Goal: Task Accomplishment & Management: Use online tool/utility

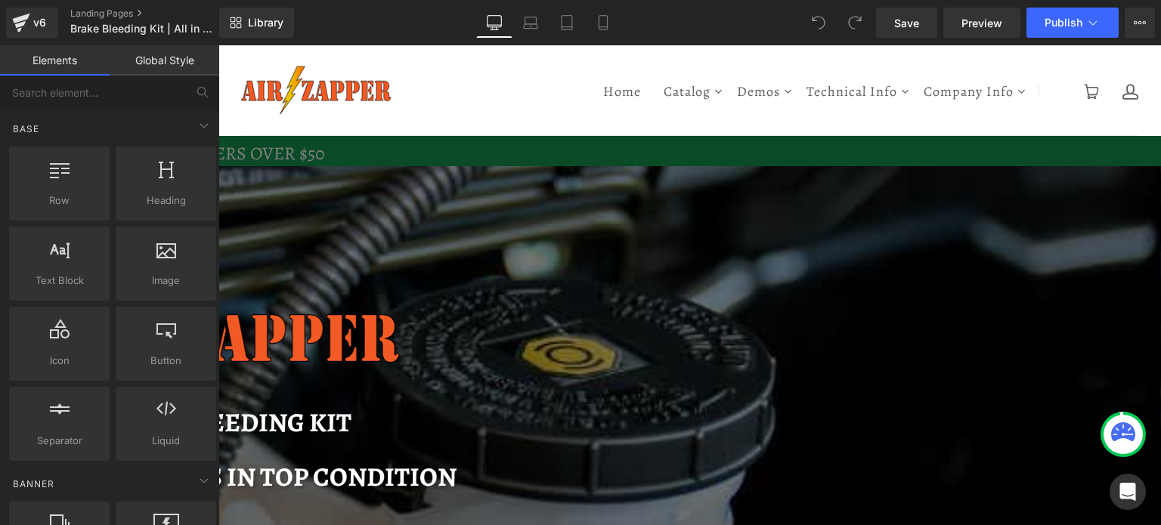
click at [467, 406] on h1 "Brake Bleeding Kit" at bounding box center [221, 423] width 1252 height 35
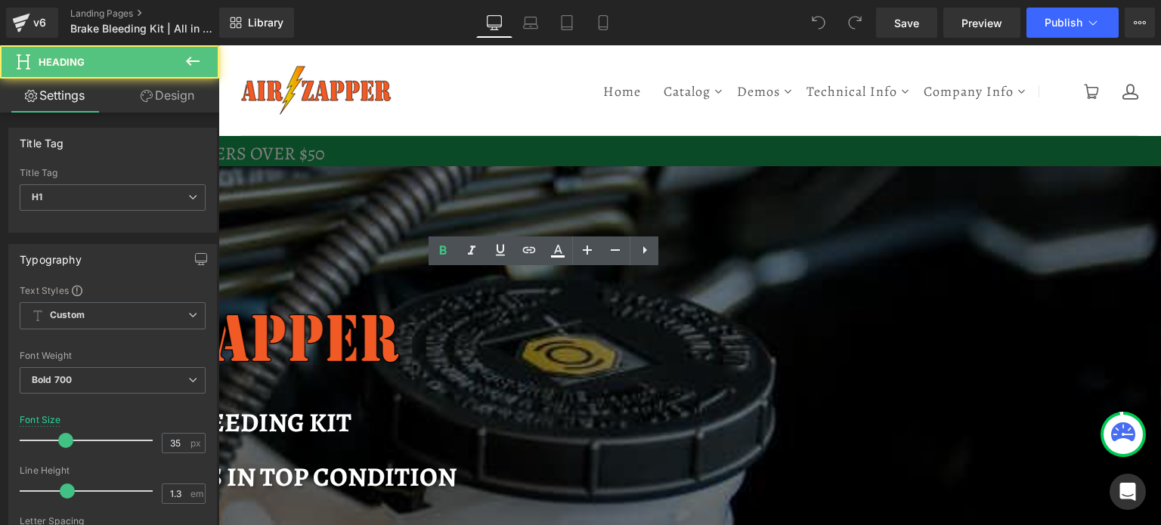
click at [519, 406] on h1 "Brake Bleeding Kit" at bounding box center [221, 423] width 1252 height 35
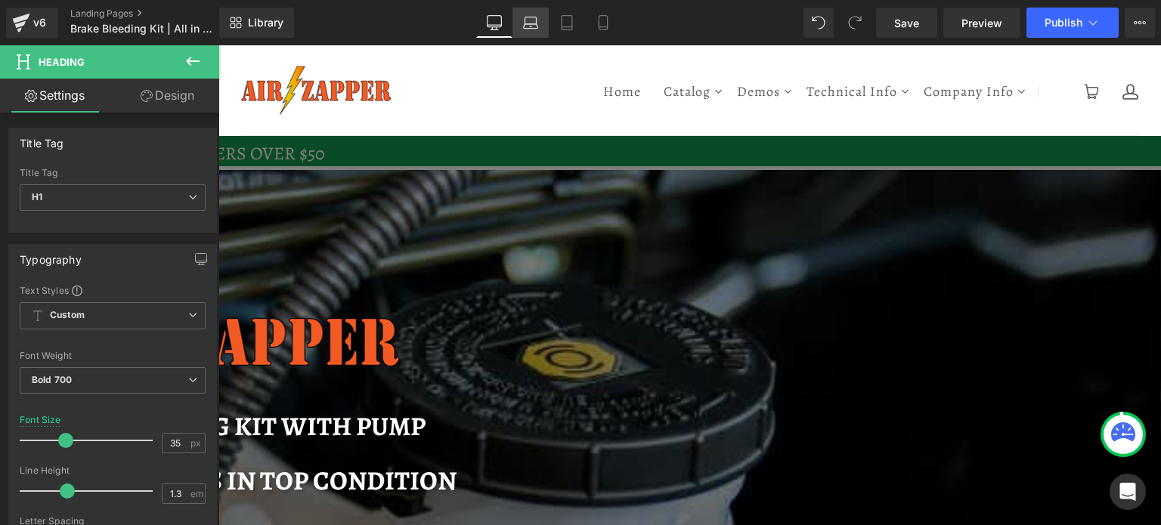
click at [534, 21] on icon at bounding box center [530, 22] width 15 height 15
type input "29"
type input "100"
type input "25"
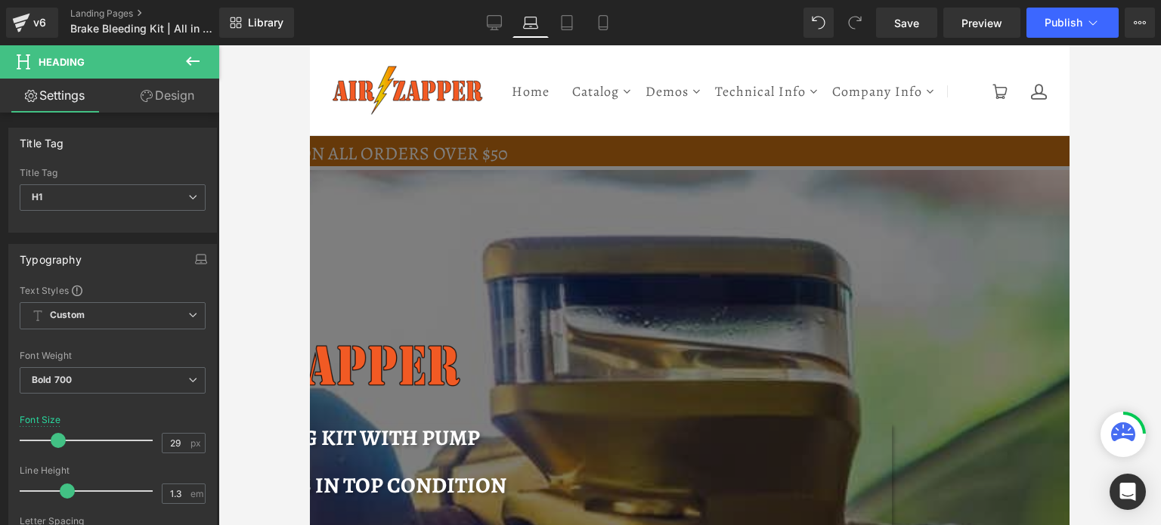
scroll to position [85, 0]
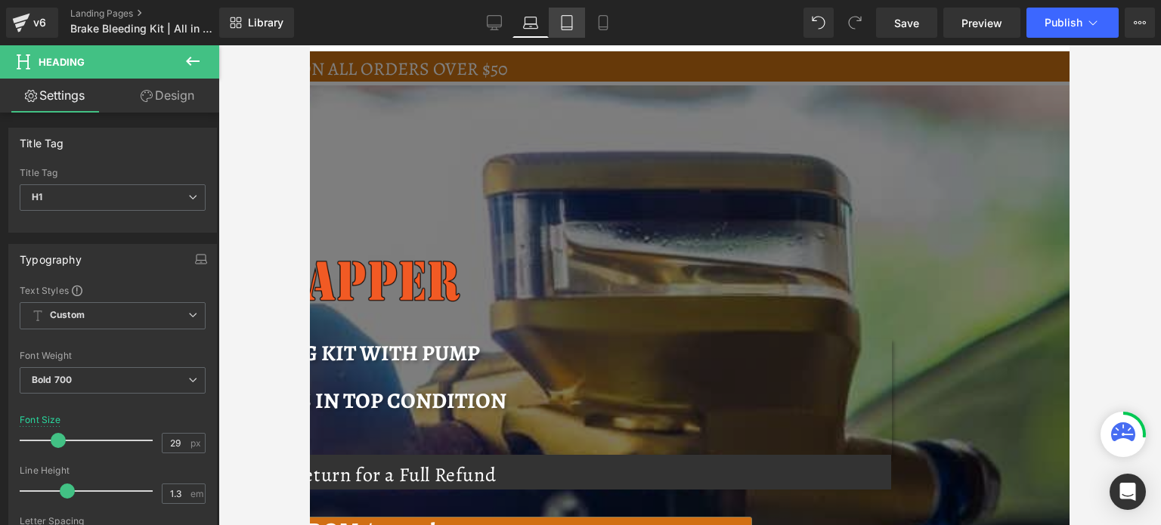
click at [571, 17] on icon at bounding box center [567, 22] width 15 height 15
type input "100"
type input "25"
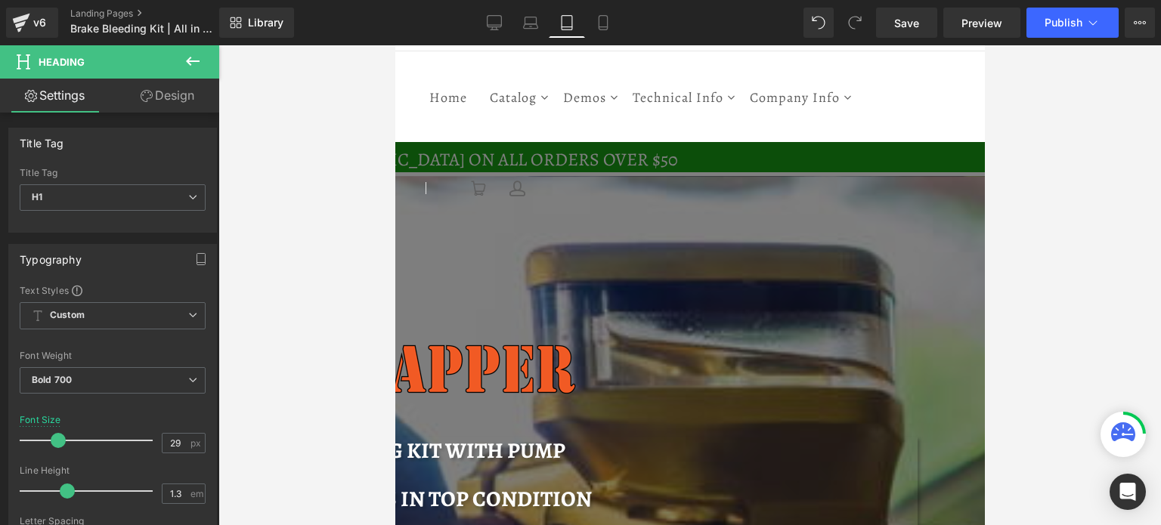
scroll to position [173, 0]
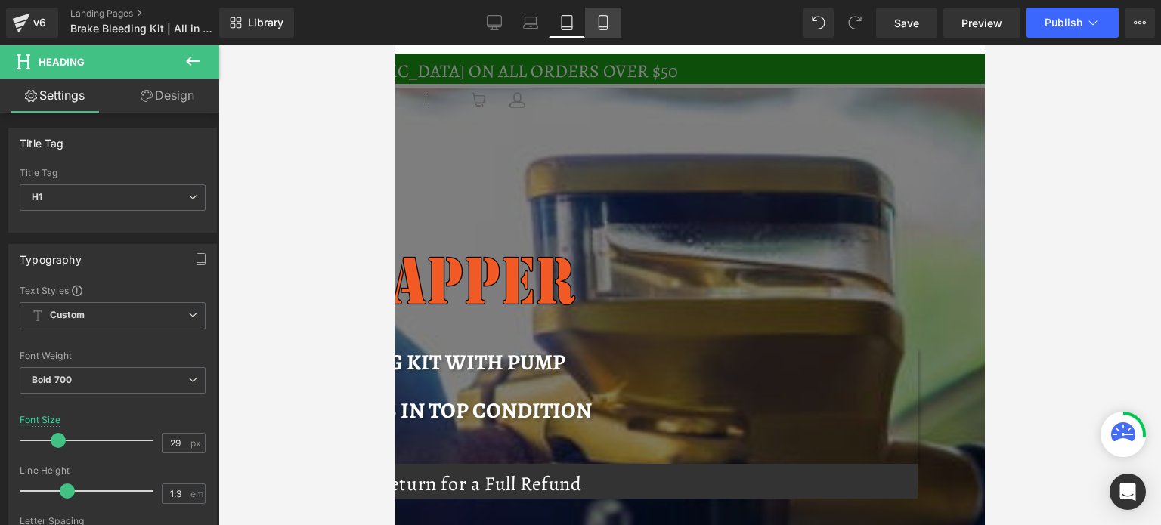
click at [603, 23] on icon at bounding box center [603, 22] width 15 height 15
type input "27"
type input "100"
type input "25"
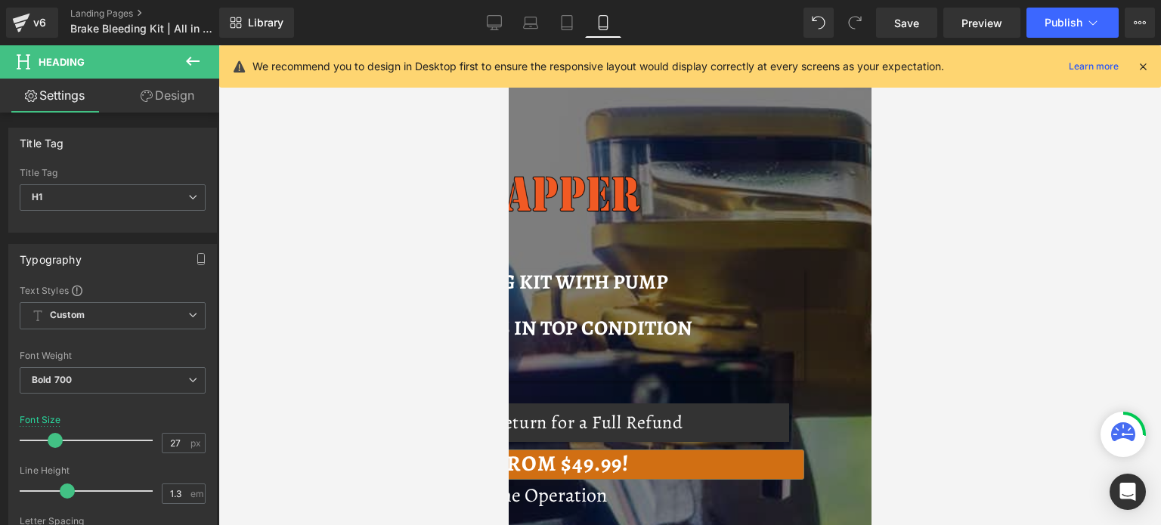
scroll to position [0, 0]
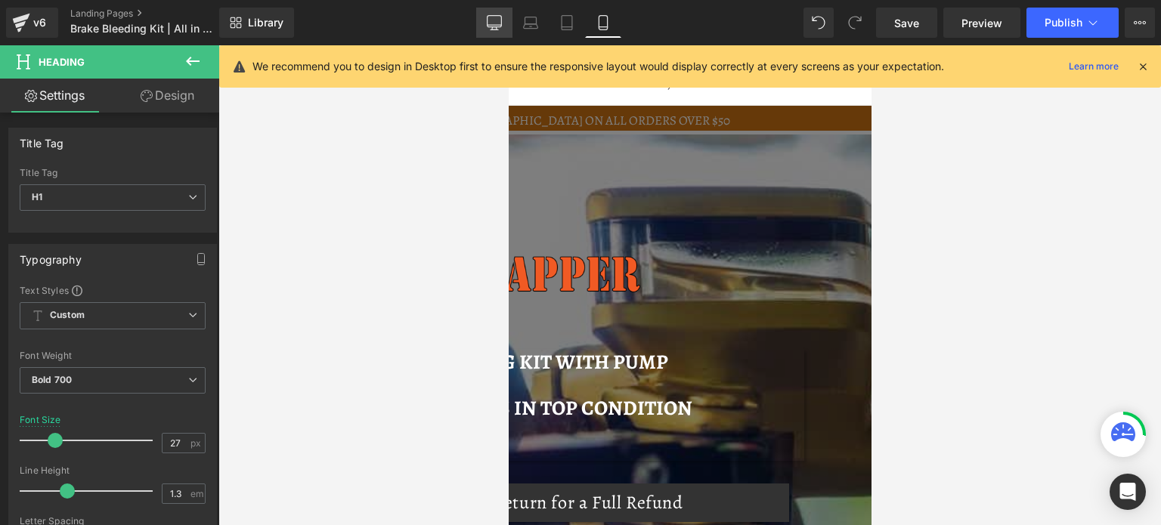
drag, startPoint x: 488, startPoint y: 22, endPoint x: 284, endPoint y: 126, distance: 229.9
click at [488, 22] on icon at bounding box center [495, 21] width 14 height 11
type input "35"
type input "100"
type input "25"
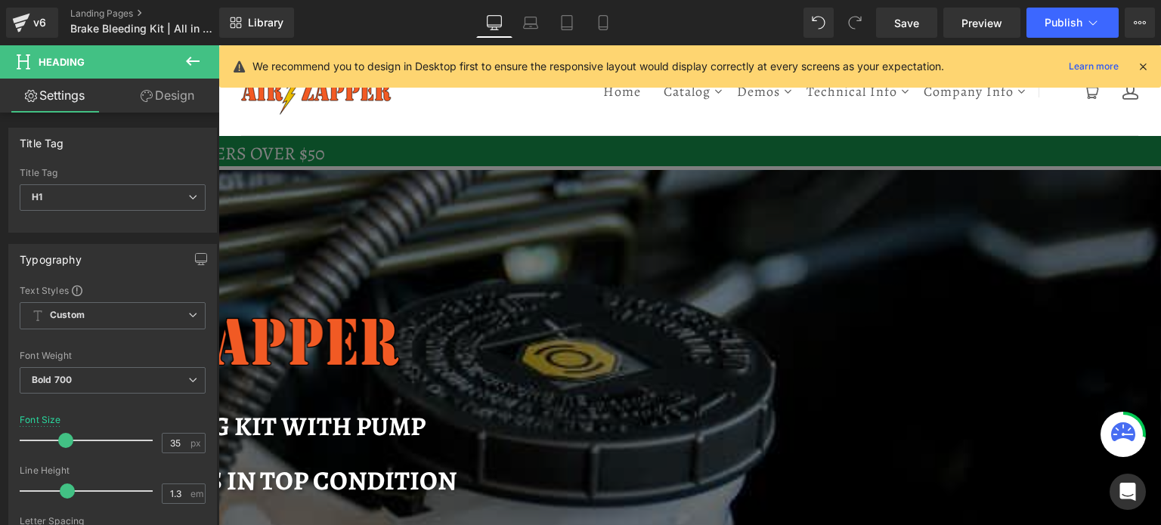
scroll to position [6, 0]
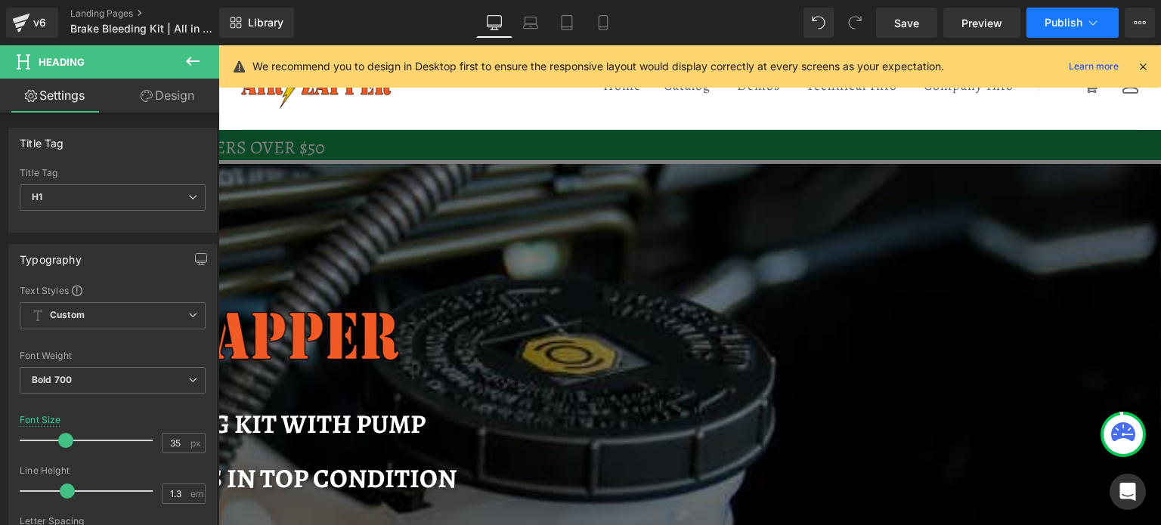
click at [1046, 23] on span "Publish" at bounding box center [1064, 23] width 38 height 12
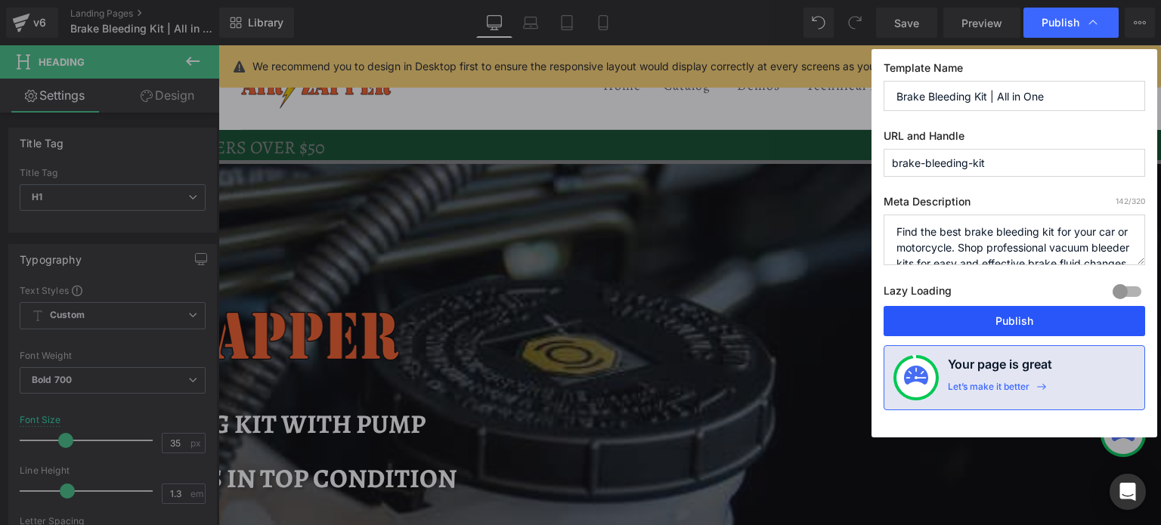
click at [981, 320] on button "Publish" at bounding box center [1015, 321] width 262 height 30
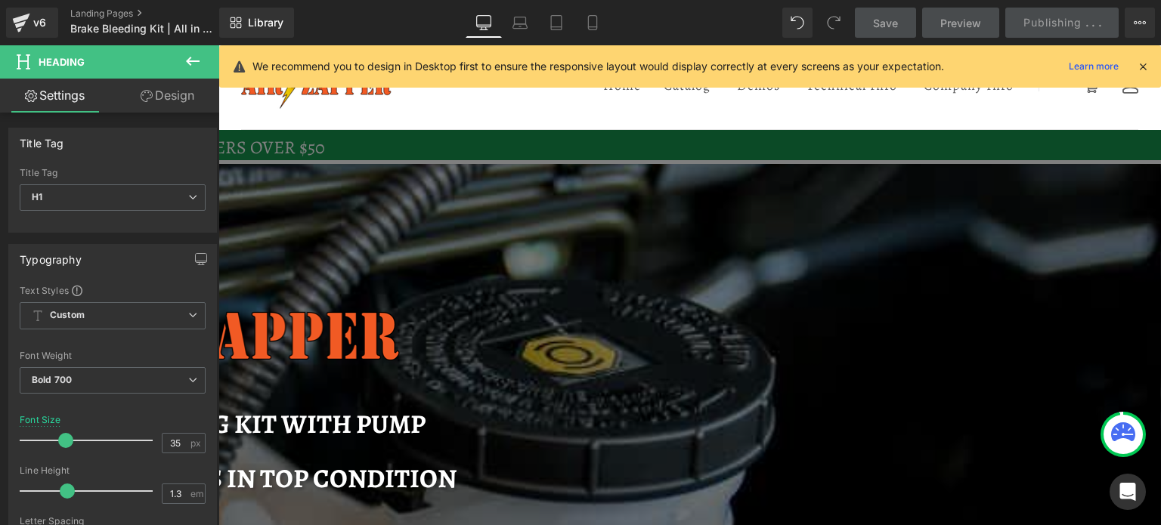
click at [652, 408] on h1 "Brake Bleeding Kit With Pump" at bounding box center [221, 425] width 1252 height 35
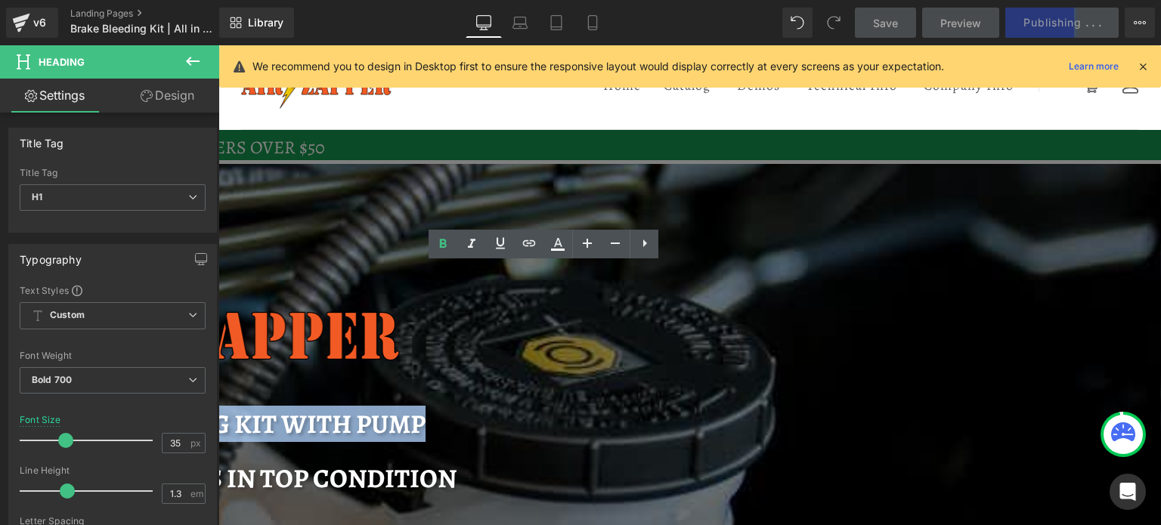
drag, startPoint x: 672, startPoint y: 284, endPoint x: 263, endPoint y: 281, distance: 409.1
click at [263, 408] on h1 "Brake Bleeding Kit With Pump" at bounding box center [221, 425] width 1252 height 35
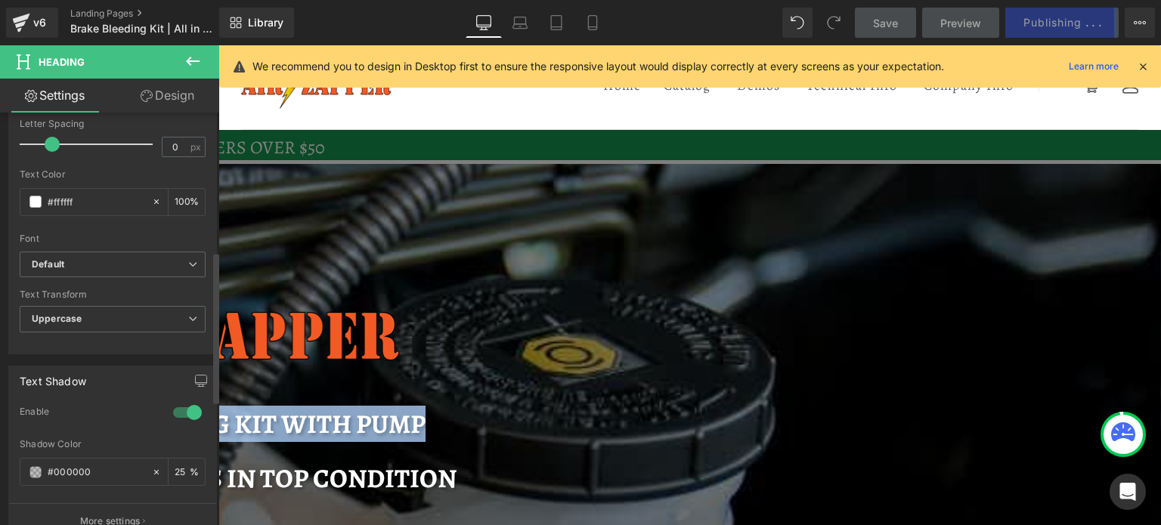
scroll to position [454, 0]
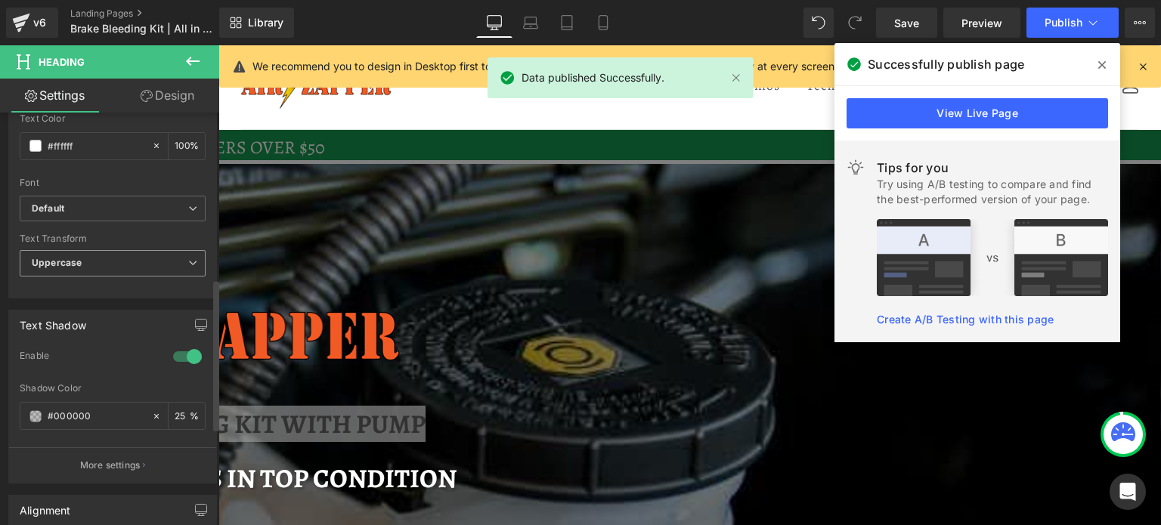
click at [191, 262] on icon at bounding box center [192, 263] width 9 height 9
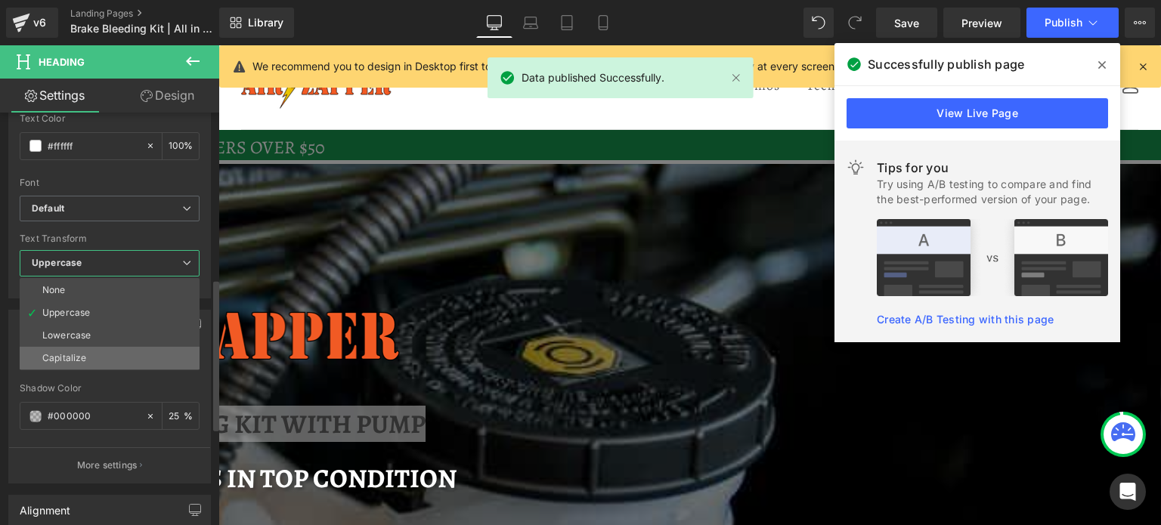
click at [58, 353] on div "Capitalize" at bounding box center [64, 358] width 44 height 11
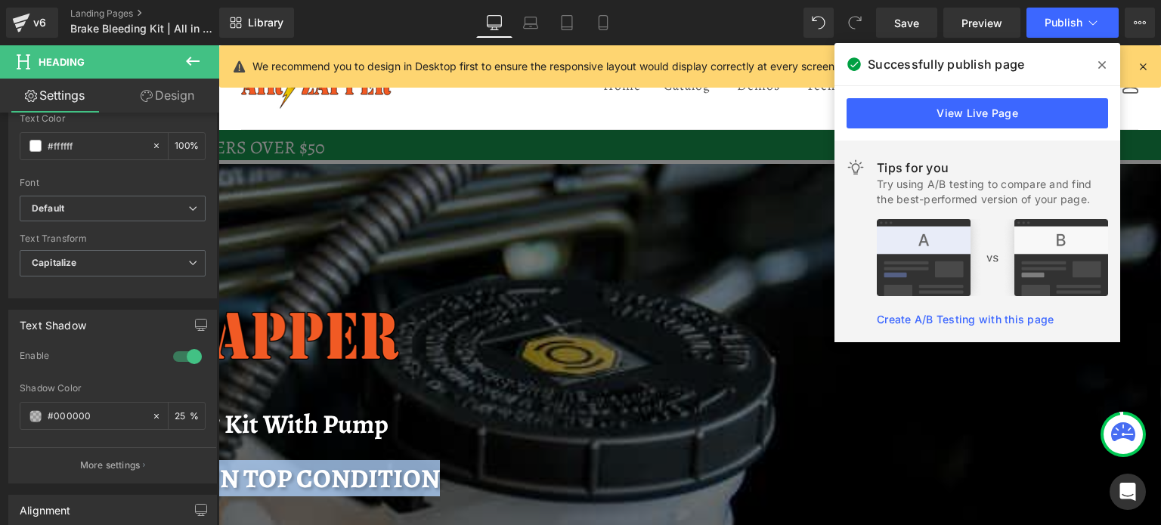
drag, startPoint x: 700, startPoint y: 327, endPoint x: 420, endPoint y: 336, distance: 279.9
click at [420, 462] on h1 "Keep Your BraKES IN TOP CONDITION" at bounding box center [221, 479] width 1252 height 35
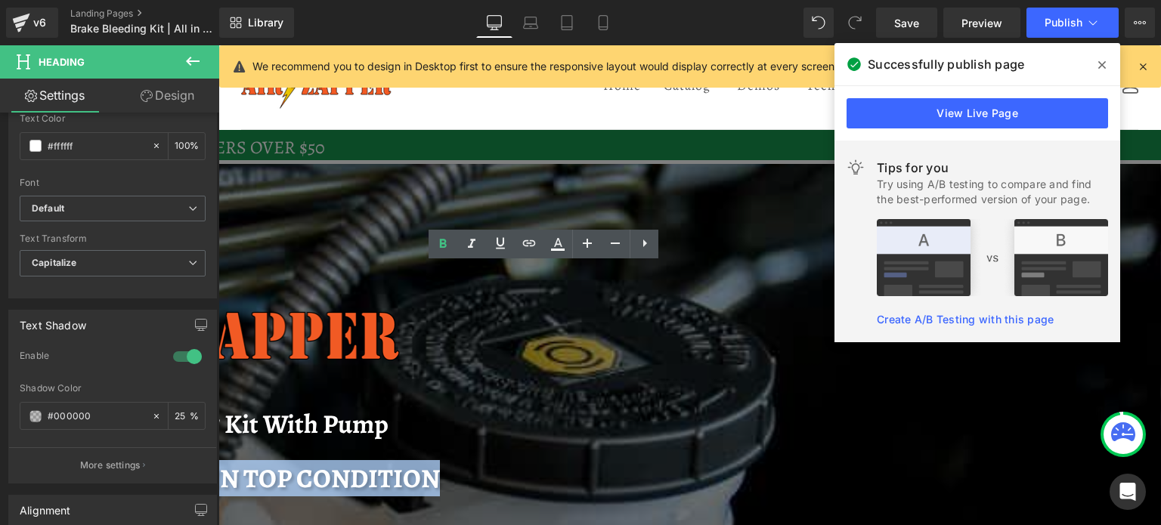
click at [420, 462] on h1 "Keep Your BraKES IN TOP CONDITION" at bounding box center [221, 479] width 1252 height 35
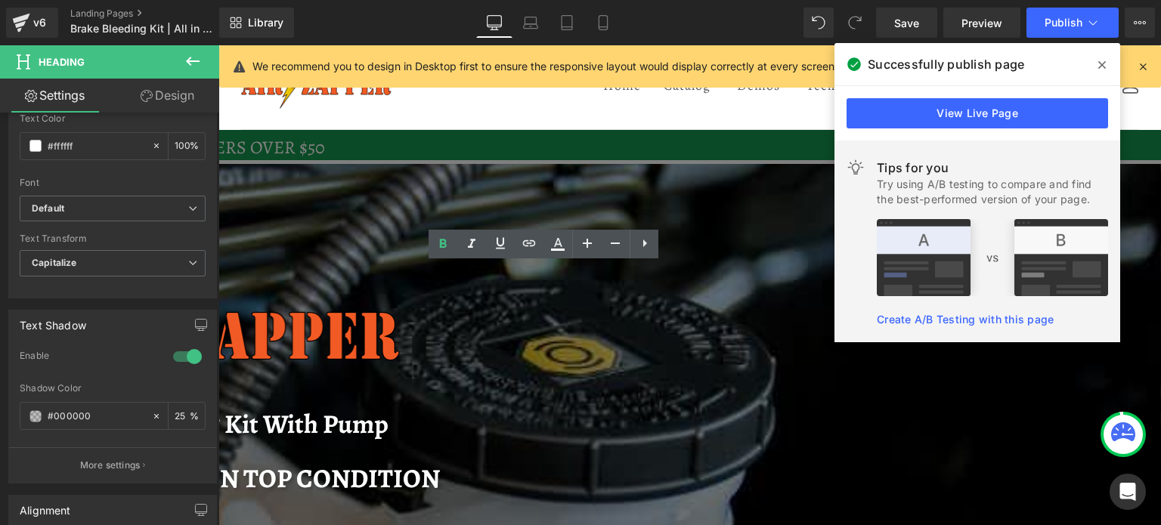
drag, startPoint x: 420, startPoint y: 336, endPoint x: 459, endPoint y: 336, distance: 38.6
click at [459, 462] on h1 "Keep Your BraKES IN TOP CONDITION" at bounding box center [221, 479] width 1252 height 35
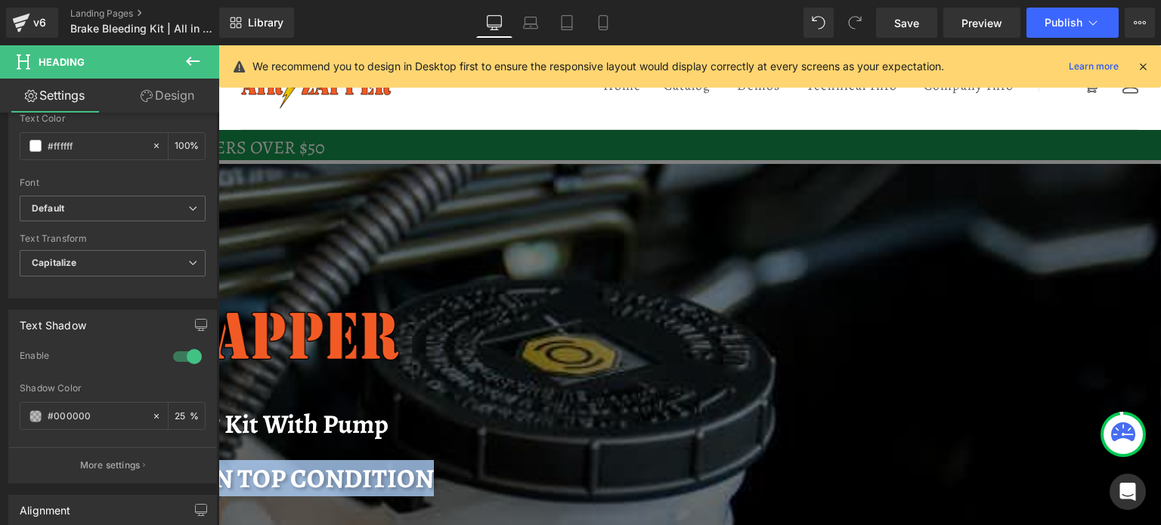
drag, startPoint x: 464, startPoint y: 339, endPoint x: 690, endPoint y: 336, distance: 225.3
click at [690, 462] on h1 "Keep Your Brakes IN TOP CONDITION" at bounding box center [221, 479] width 1252 height 35
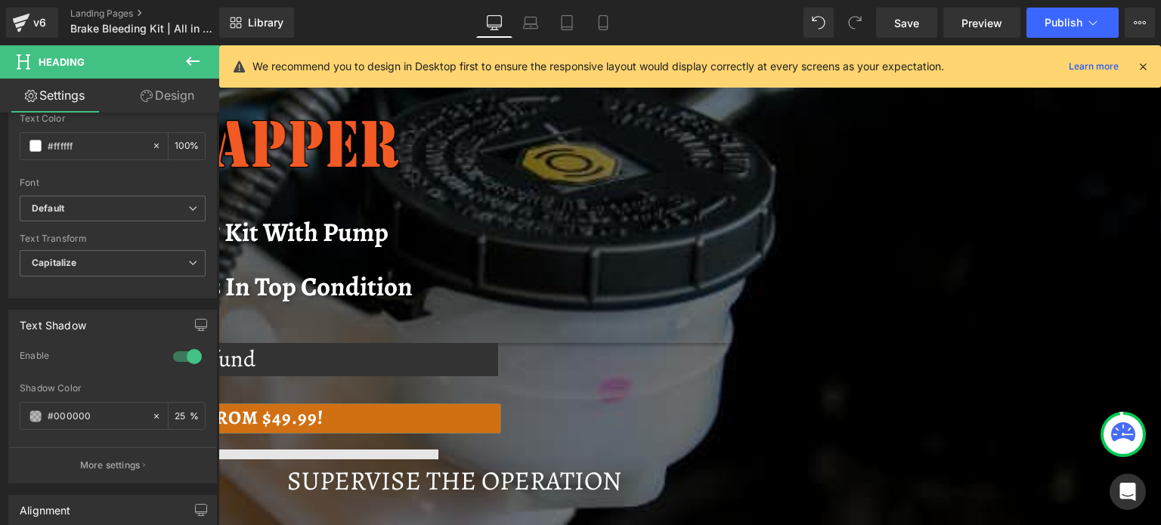
scroll to position [233, 0]
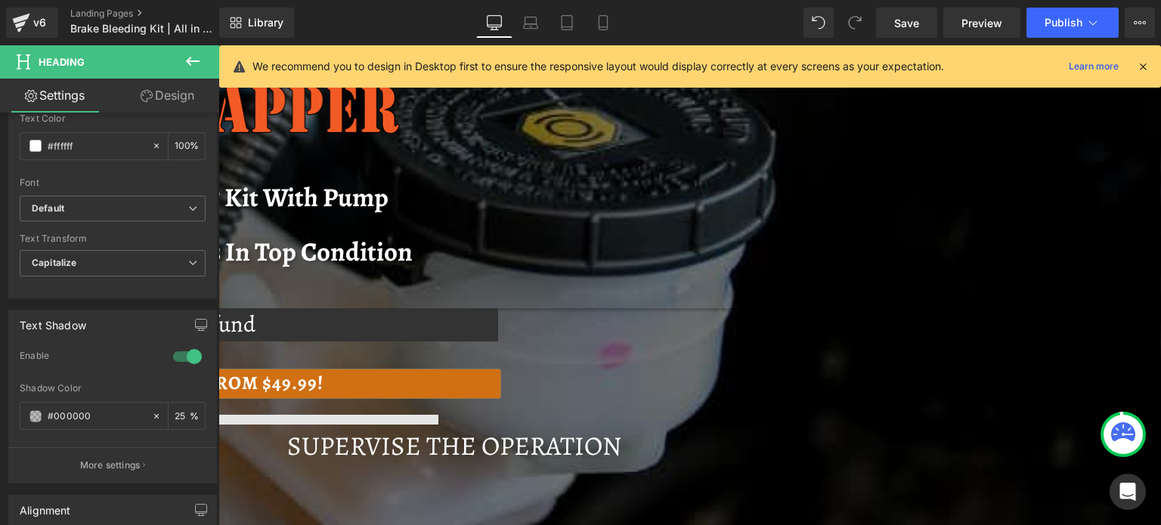
click at [854, 425] on p "SuperVise the Operation" at bounding box center [453, 446] width 873 height 42
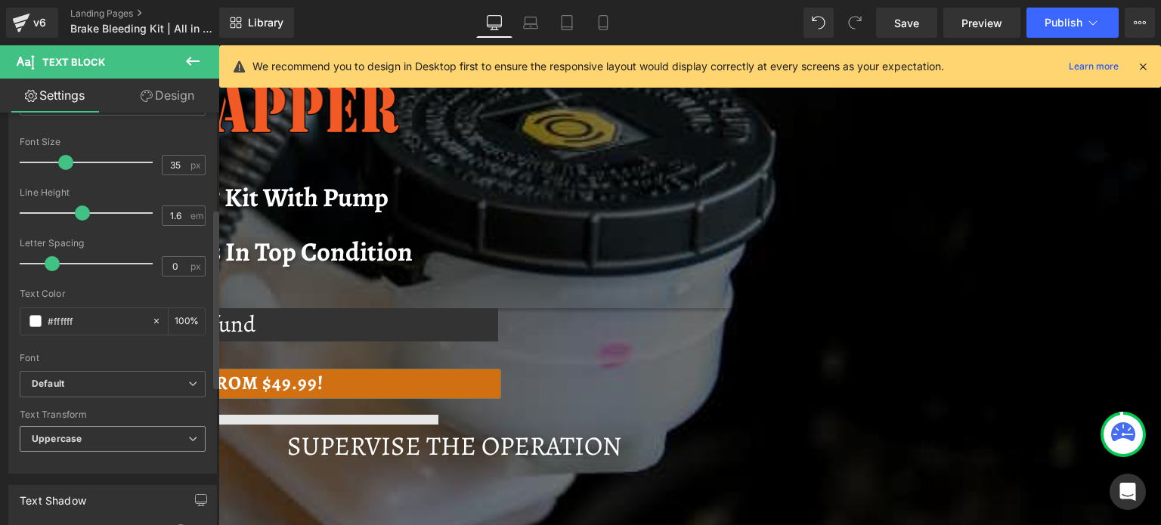
scroll to position [227, 0]
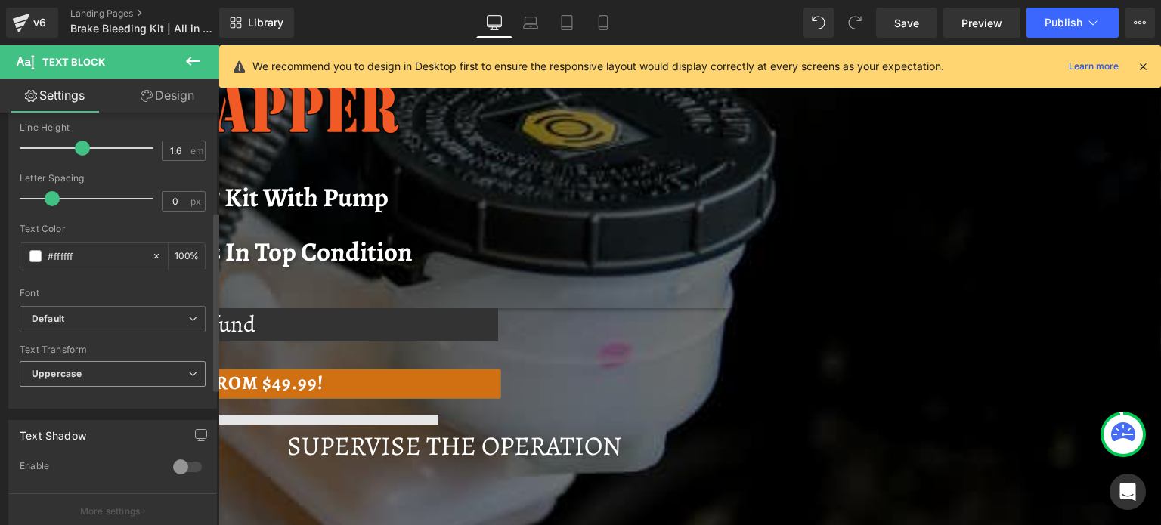
click at [184, 389] on div "Uppercase None Uppercase Lowercase Capitalize" at bounding box center [113, 378] width 186 height 34
click at [188, 372] on icon at bounding box center [192, 374] width 9 height 9
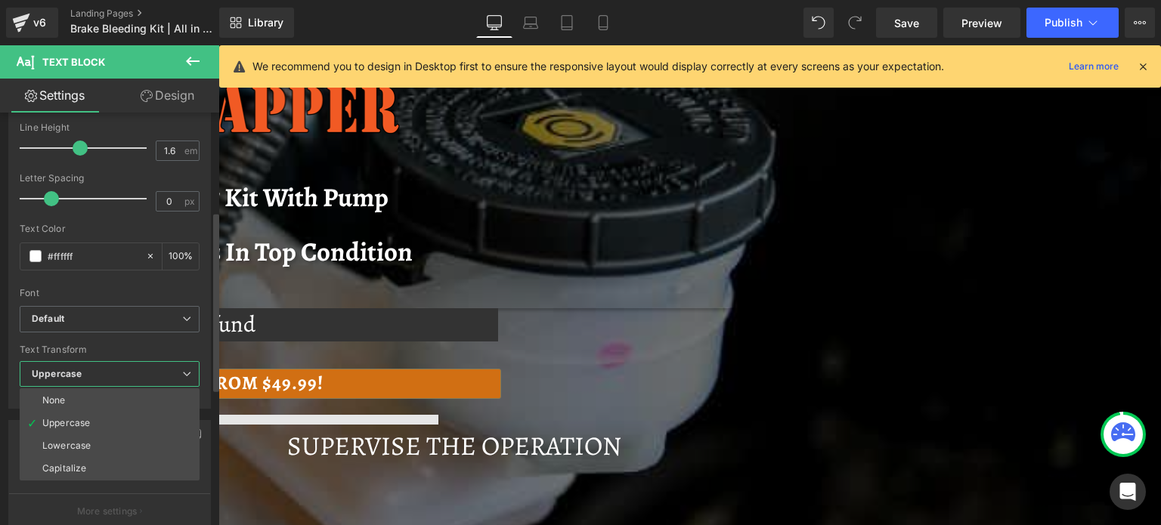
click at [58, 468] on div "Capitalize" at bounding box center [64, 468] width 44 height 11
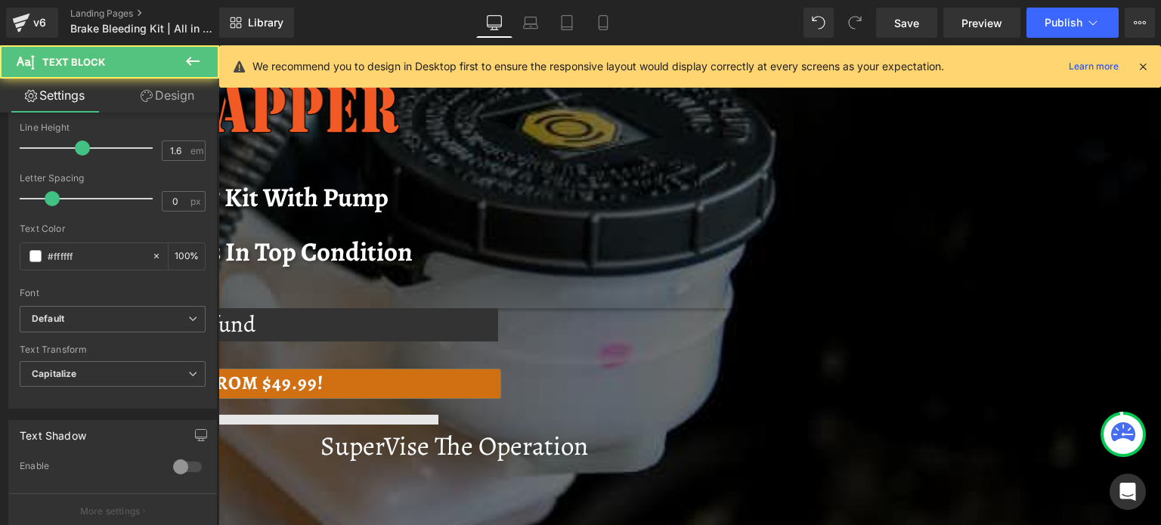
click at [891, 425] on p "SuperVise the Operation" at bounding box center [453, 446] width 873 height 42
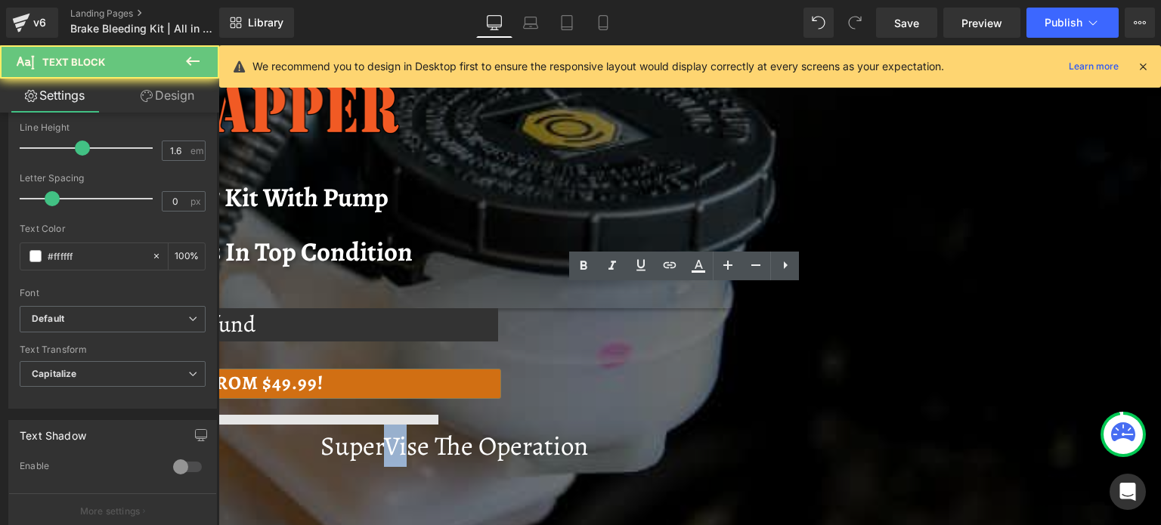
drag, startPoint x: 928, startPoint y: 302, endPoint x: 941, endPoint y: 302, distance: 12.9
click at [891, 425] on p "SuperVise the Operation" at bounding box center [453, 446] width 873 height 42
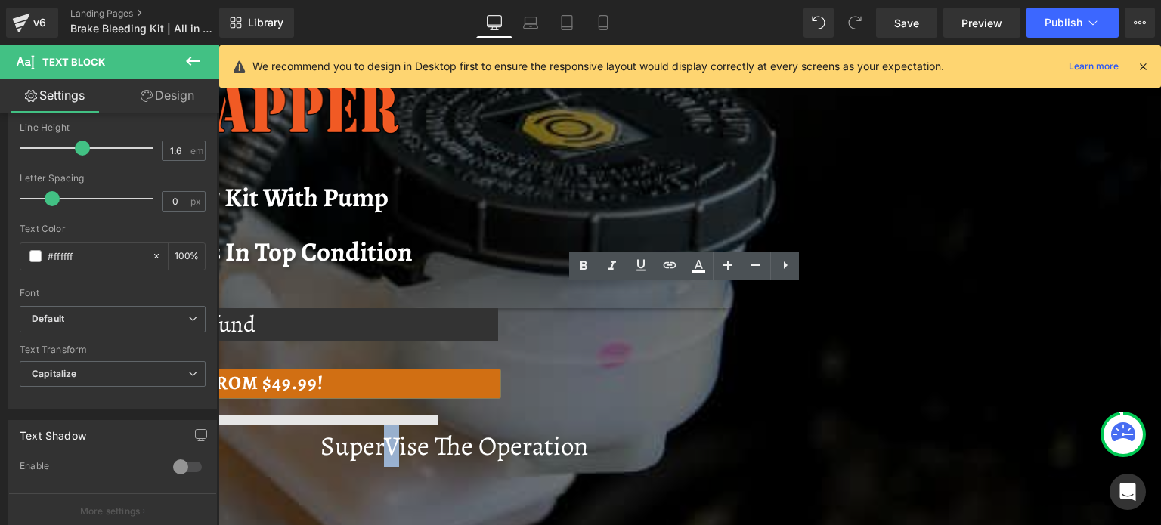
click at [891, 425] on p "SuperVise the Operation" at bounding box center [453, 446] width 873 height 42
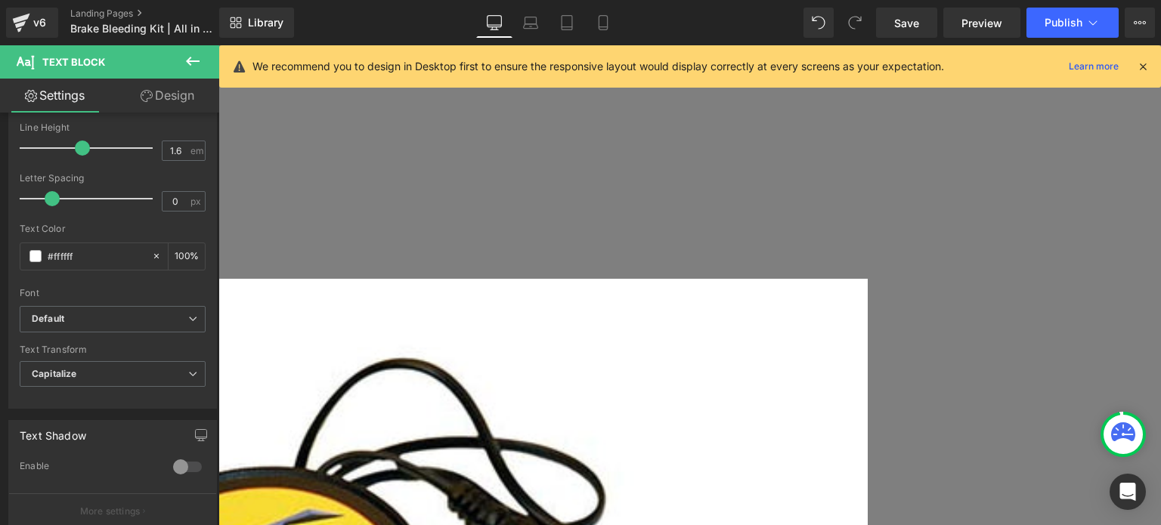
scroll to position [2274, 0]
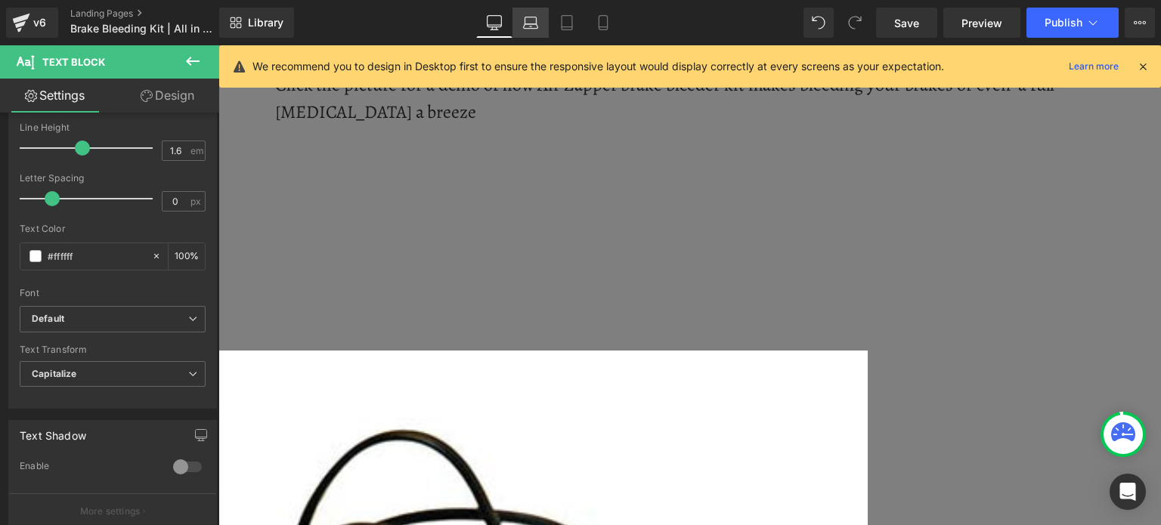
click at [535, 17] on icon at bounding box center [530, 22] width 15 height 15
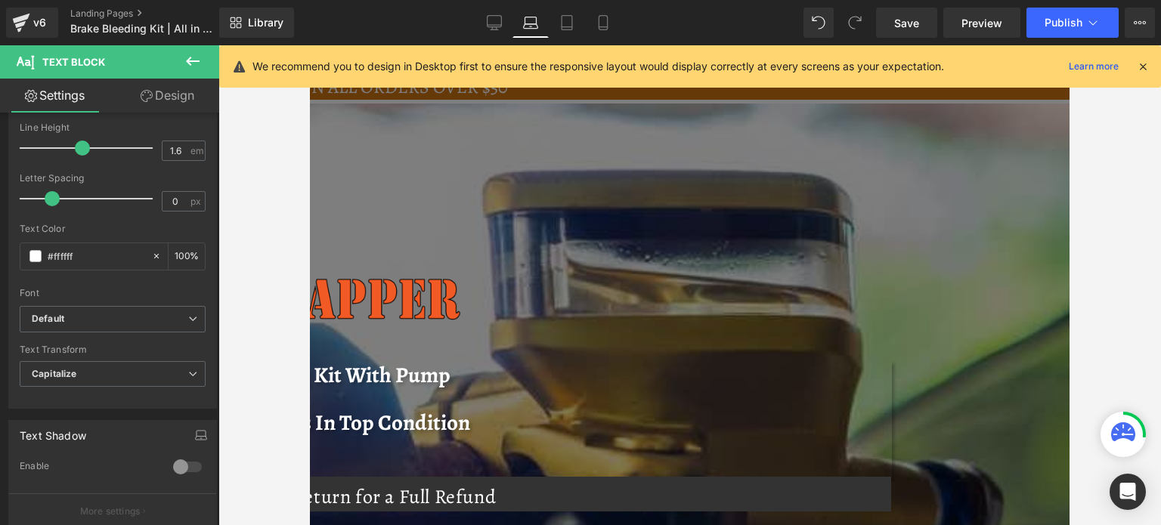
scroll to position [58, 0]
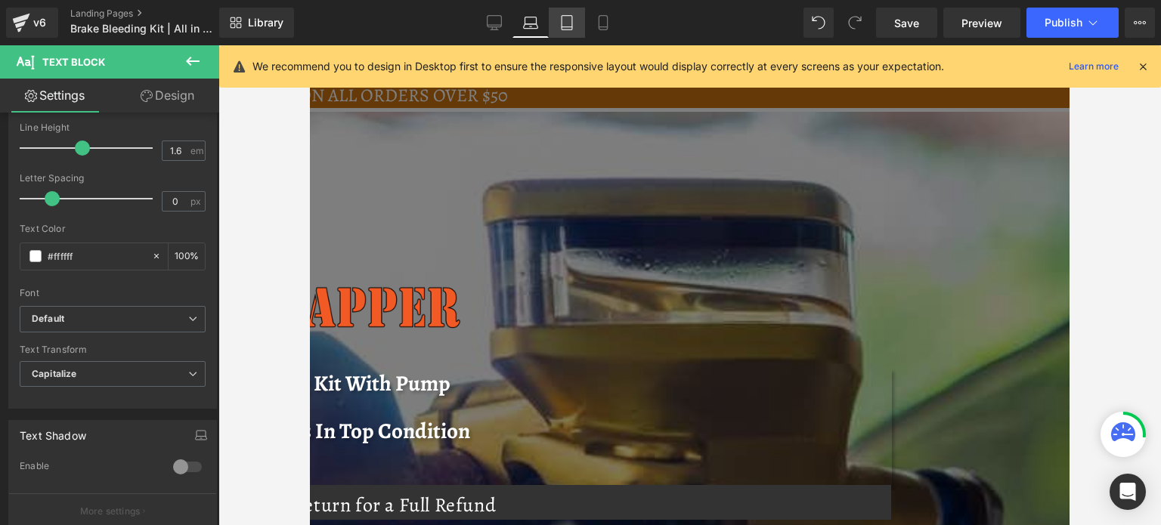
click at [572, 23] on icon at bounding box center [567, 22] width 15 height 15
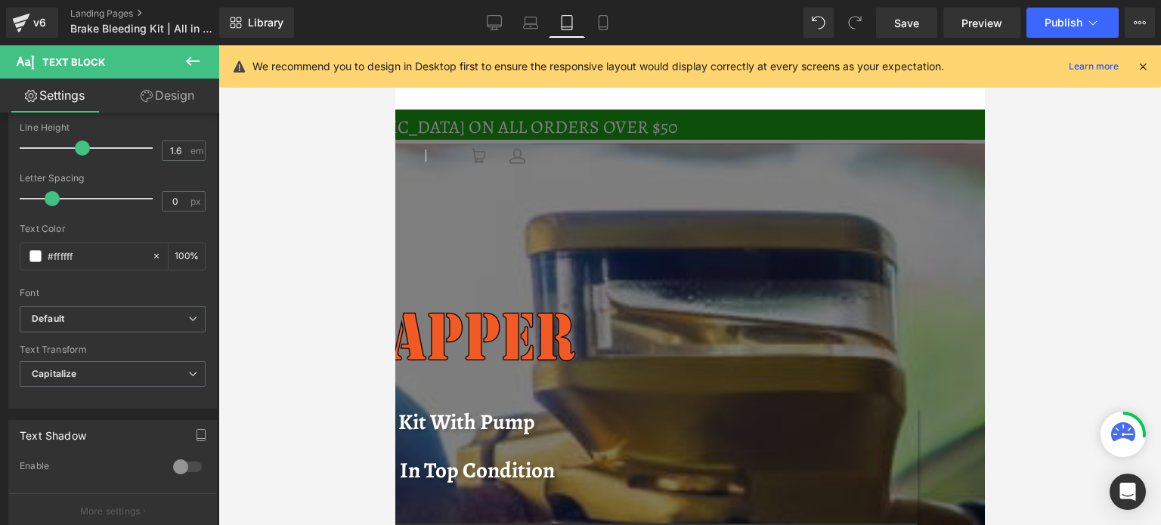
scroll to position [98, 0]
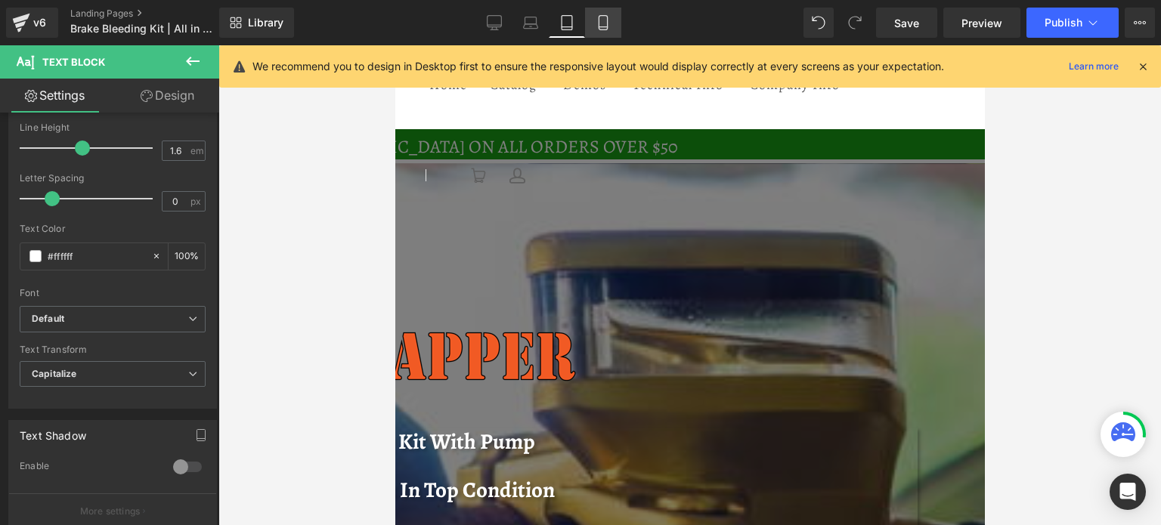
click at [606, 20] on icon at bounding box center [603, 22] width 15 height 15
type input "100"
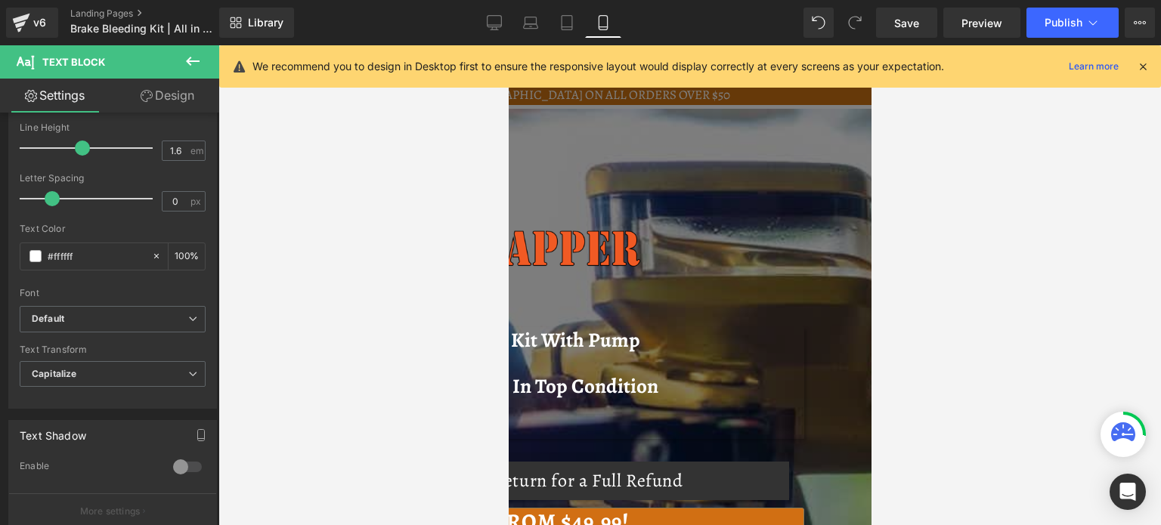
scroll to position [0, 0]
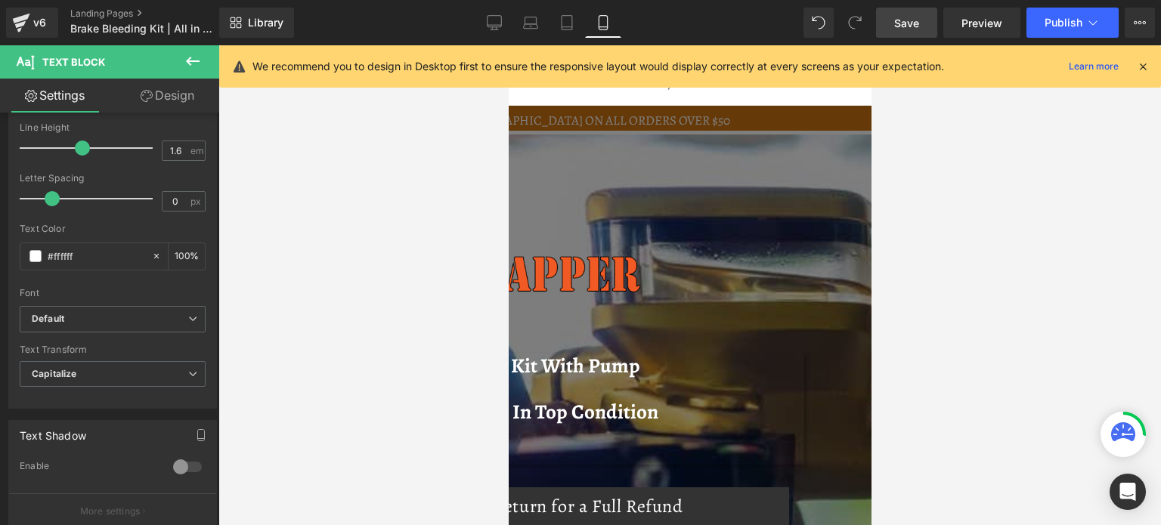
click at [919, 14] on link "Save" at bounding box center [906, 23] width 61 height 30
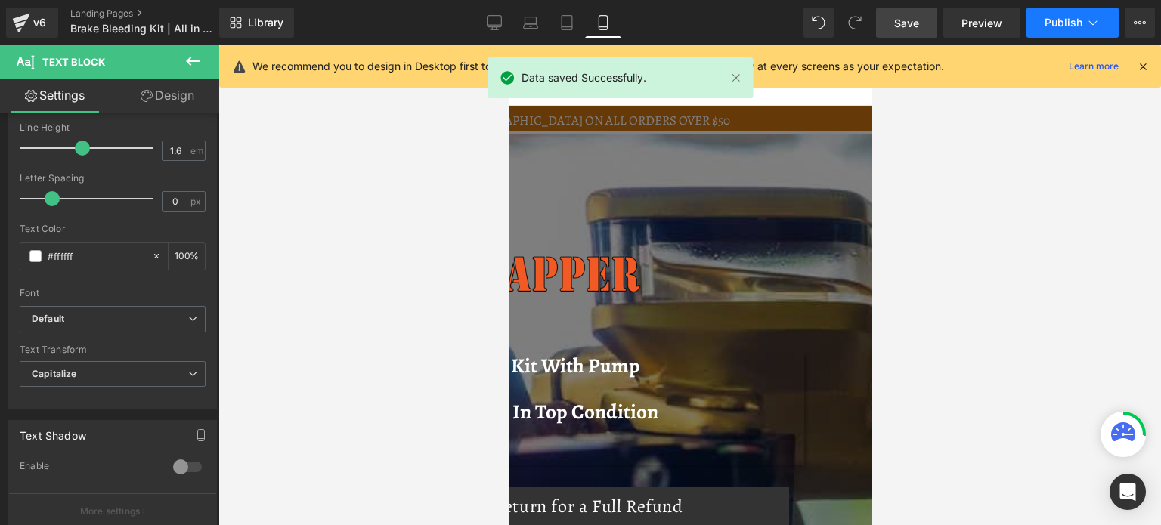
click at [1052, 20] on span "Publish" at bounding box center [1064, 23] width 38 height 12
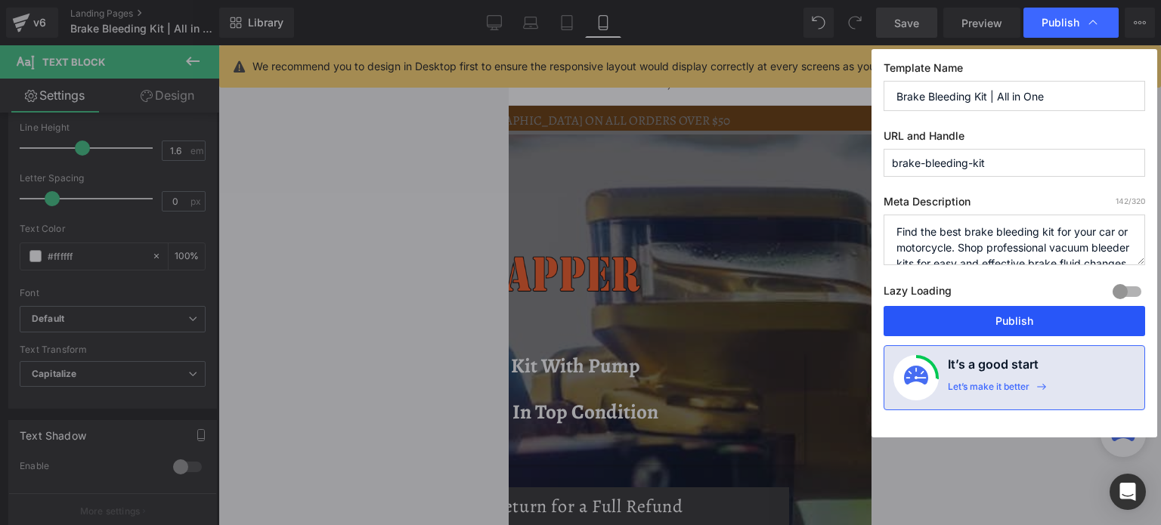
click at [980, 318] on button "Publish" at bounding box center [1015, 321] width 262 height 30
